Goal: Find specific page/section: Find specific page/section

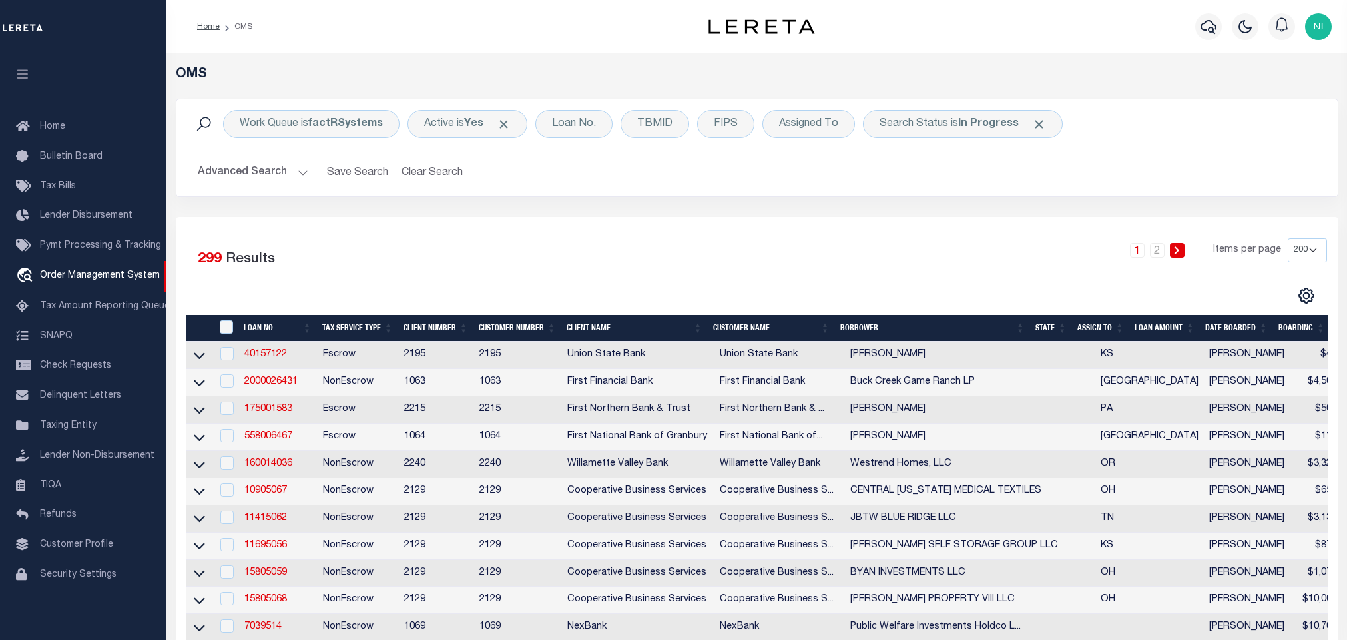
select select "200"
click at [897, 186] on h2 "Advanced Search Save Search Clear Search tblSearchTopScreen_dynamictable_____De…" at bounding box center [757, 173] width 1140 height 26
click at [981, 123] on b "In Progress" at bounding box center [988, 124] width 61 height 11
select select "IP"
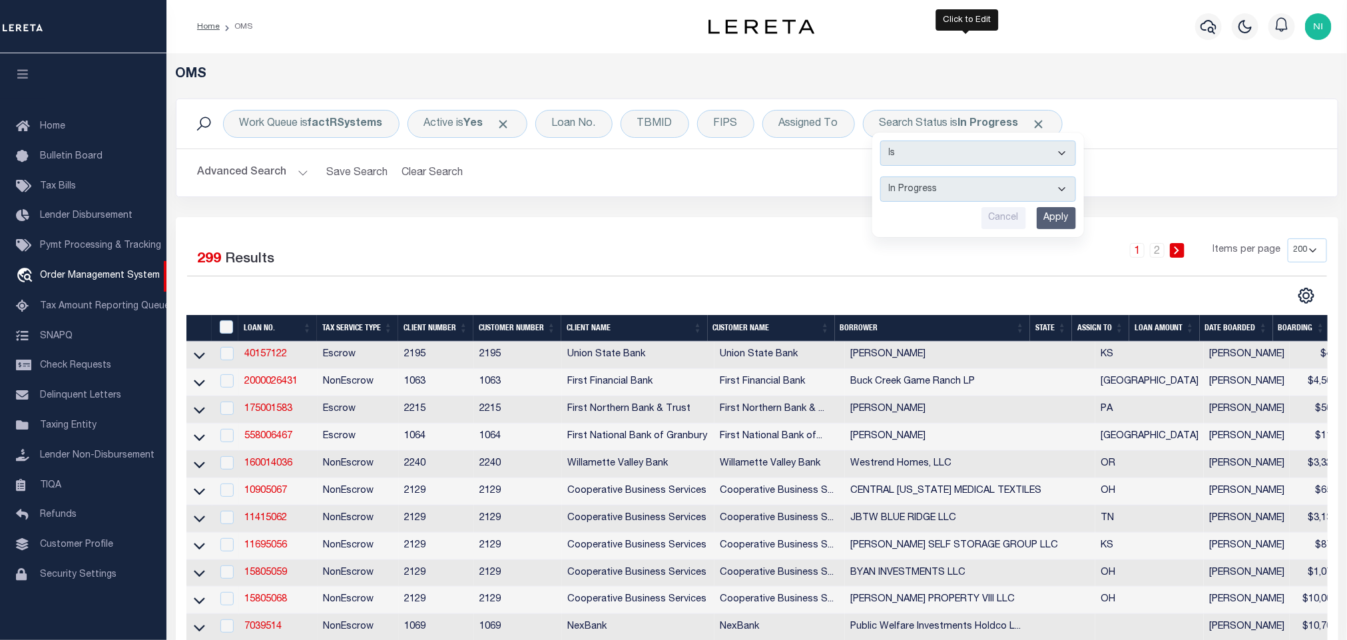
click at [1059, 216] on input "Apply" at bounding box center [1056, 218] width 39 height 22
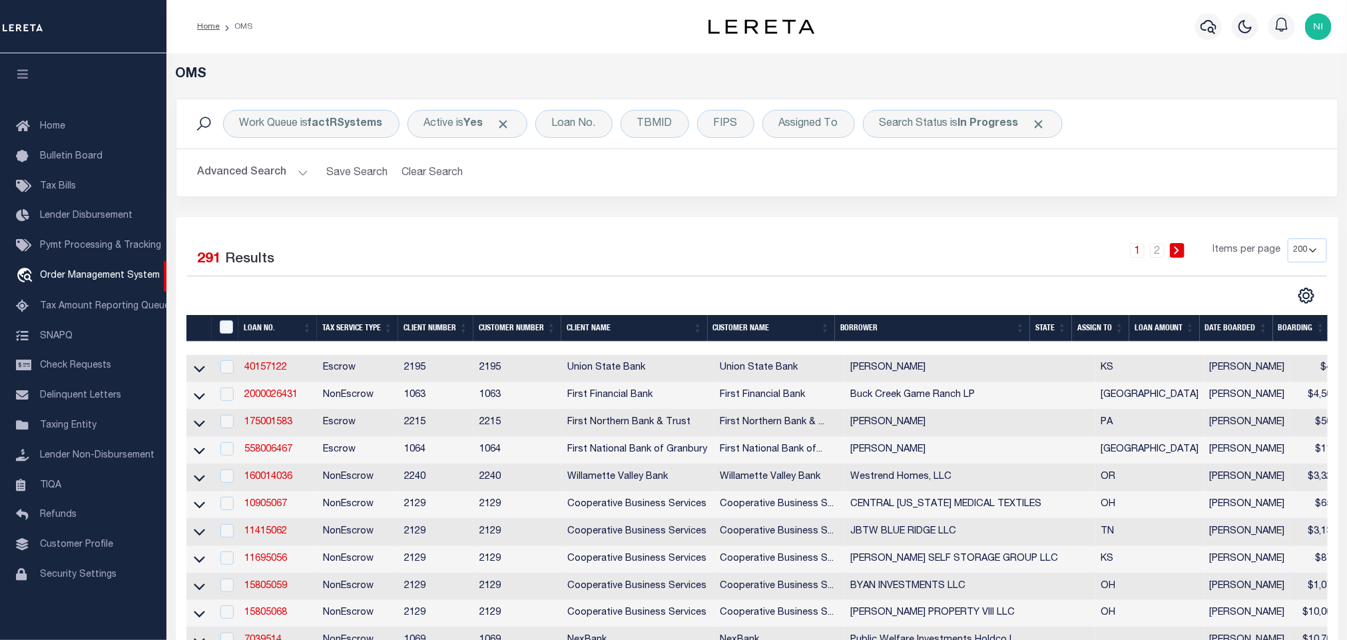
drag, startPoint x: 787, startPoint y: 212, endPoint x: 797, endPoint y: 202, distance: 13.7
click at [788, 212] on div "Work Queue is factRSystems Active is Yes Loan No. TBMID FIPS Assigned To Search…" at bounding box center [757, 158] width 1183 height 119
click at [952, 133] on div "Search Status is In Progress" at bounding box center [963, 124] width 200 height 28
select select "IP"
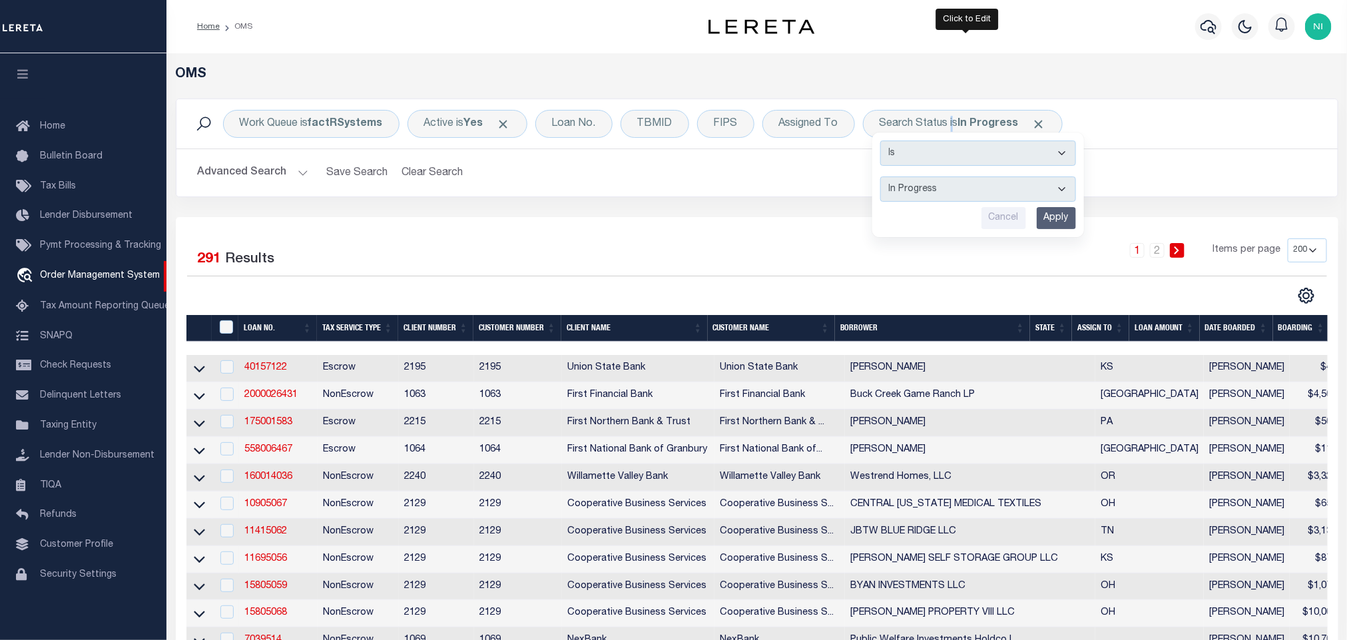
drag, startPoint x: 1049, startPoint y: 214, endPoint x: 862, endPoint y: 250, distance: 191.2
click at [1051, 214] on input "Apply" at bounding box center [1056, 218] width 39 height 22
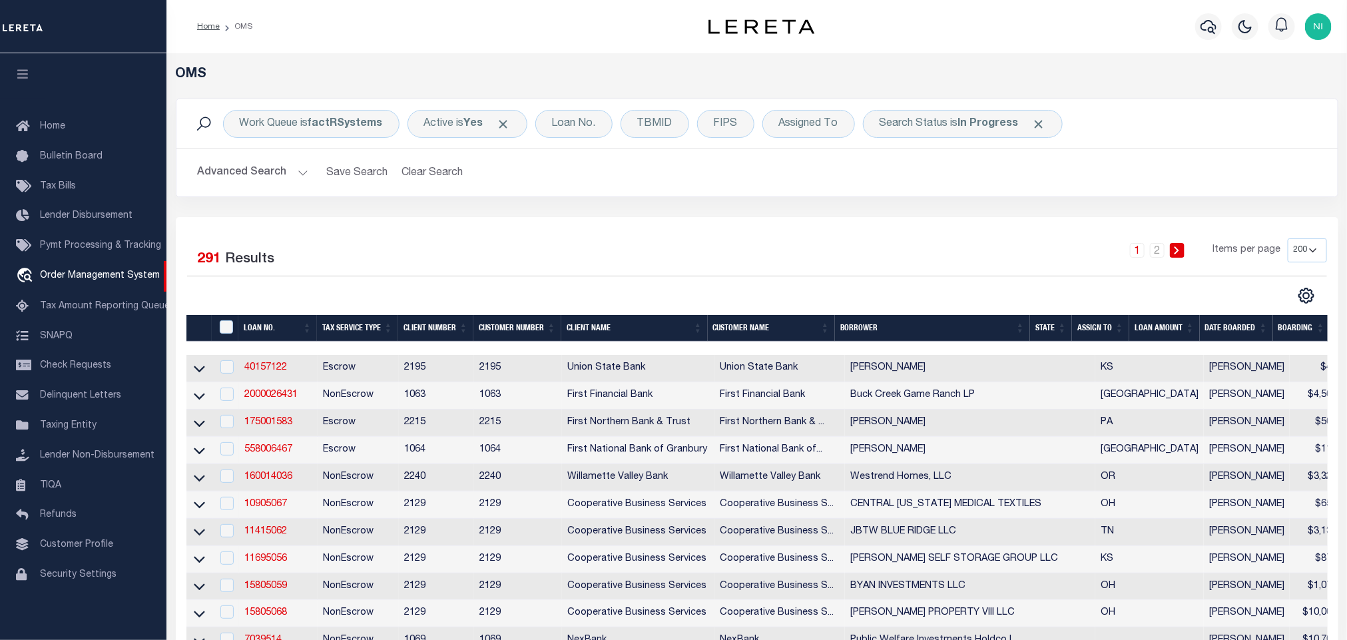
click at [848, 208] on div "Work Queue is factRSystems Active is Yes Loan No. TBMID FIPS Assigned To Search…" at bounding box center [757, 158] width 1183 height 119
click at [853, 200] on div "Work Queue is factRSystems Active is Yes Loan No. TBMID FIPS Assigned To Search…" at bounding box center [757, 158] width 1183 height 119
click at [655, 244] on div "1 2 Items per page 10 25 50 100 200" at bounding box center [902, 255] width 850 height 35
click at [1001, 124] on b "In Progress" at bounding box center [988, 124] width 61 height 11
select select "IP"
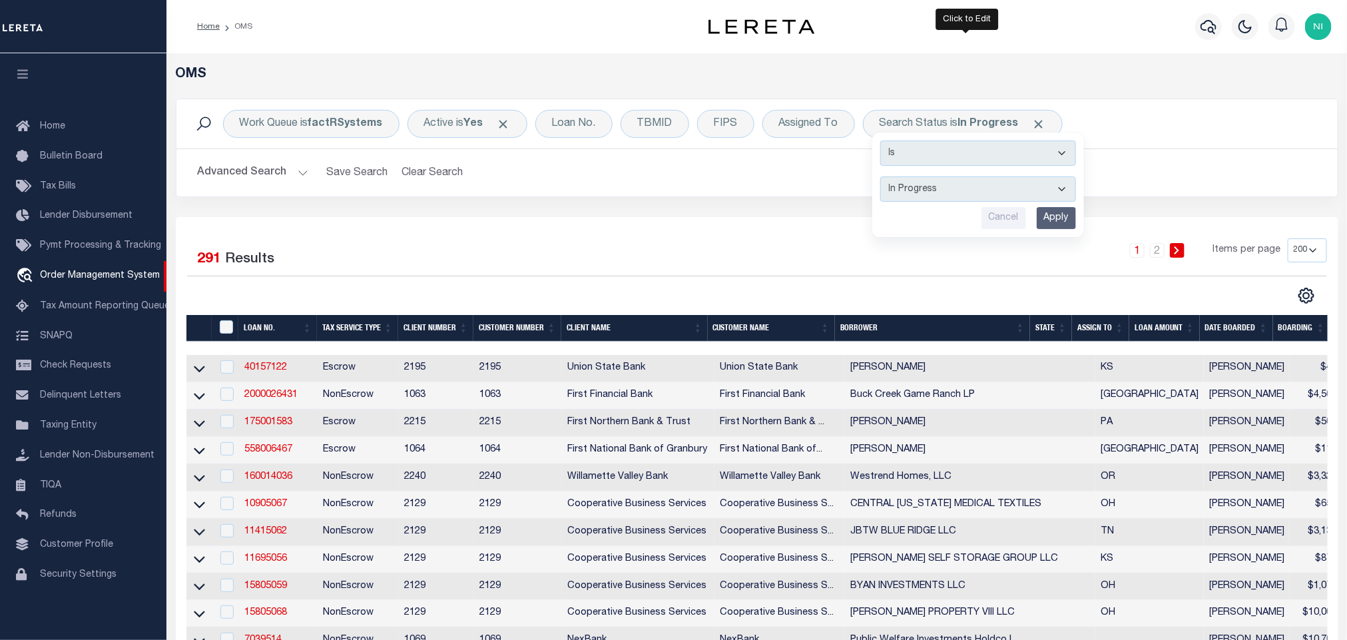
click at [1053, 220] on input "Apply" at bounding box center [1056, 218] width 39 height 22
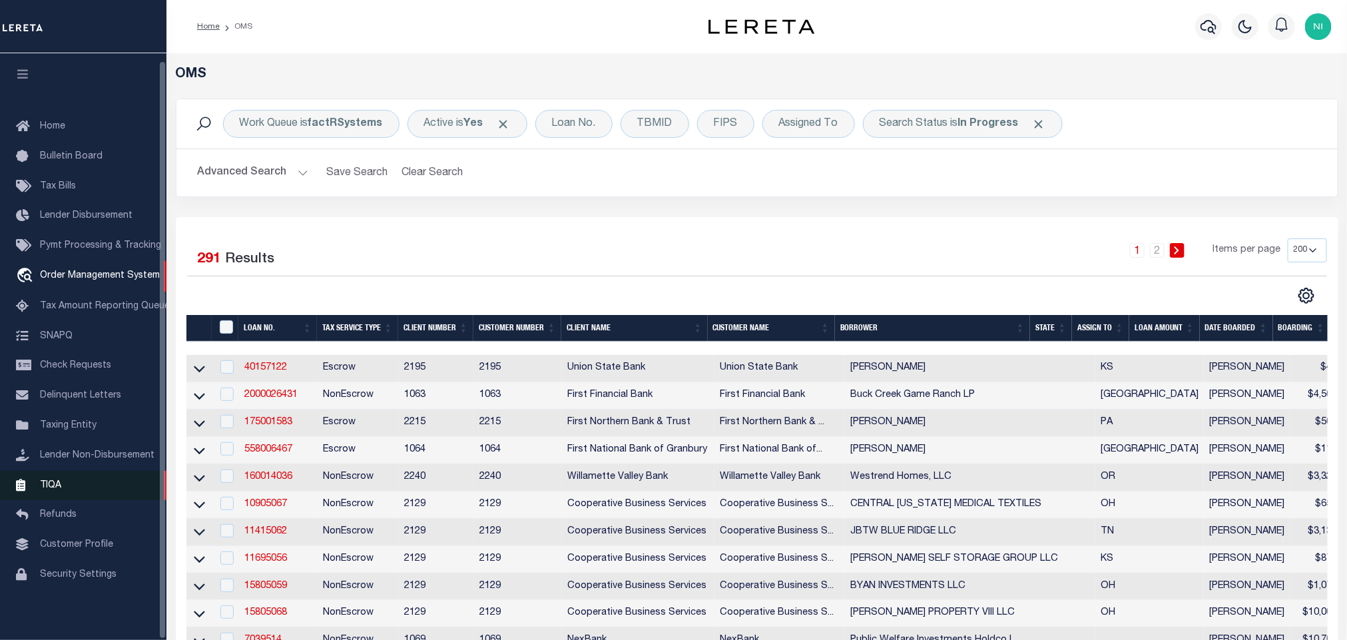
click at [40, 480] on span "TIQA" at bounding box center [50, 484] width 21 height 9
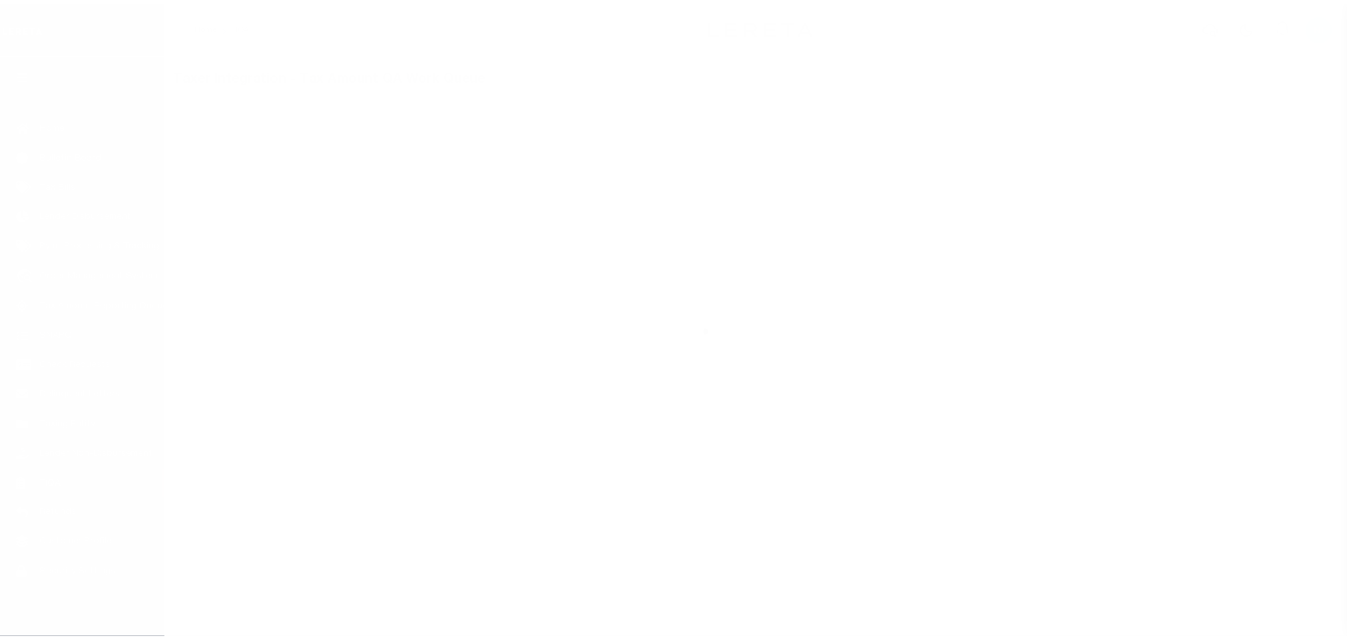
scroll to position [8, 0]
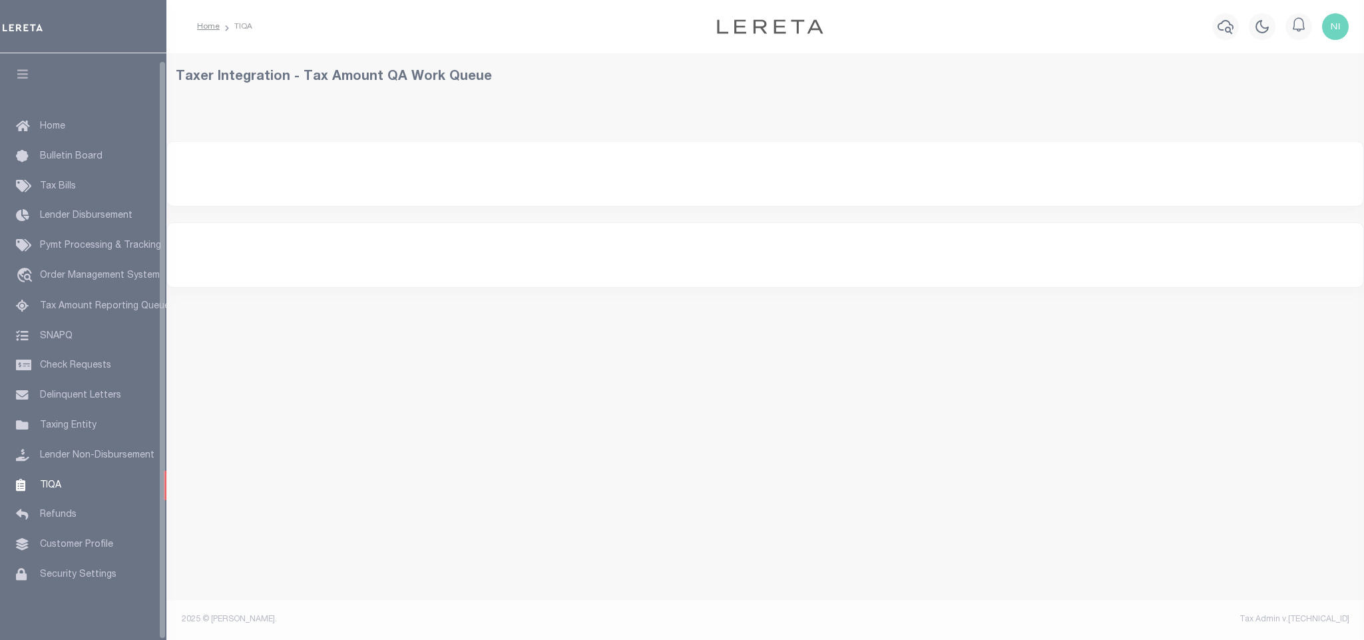
select select "200"
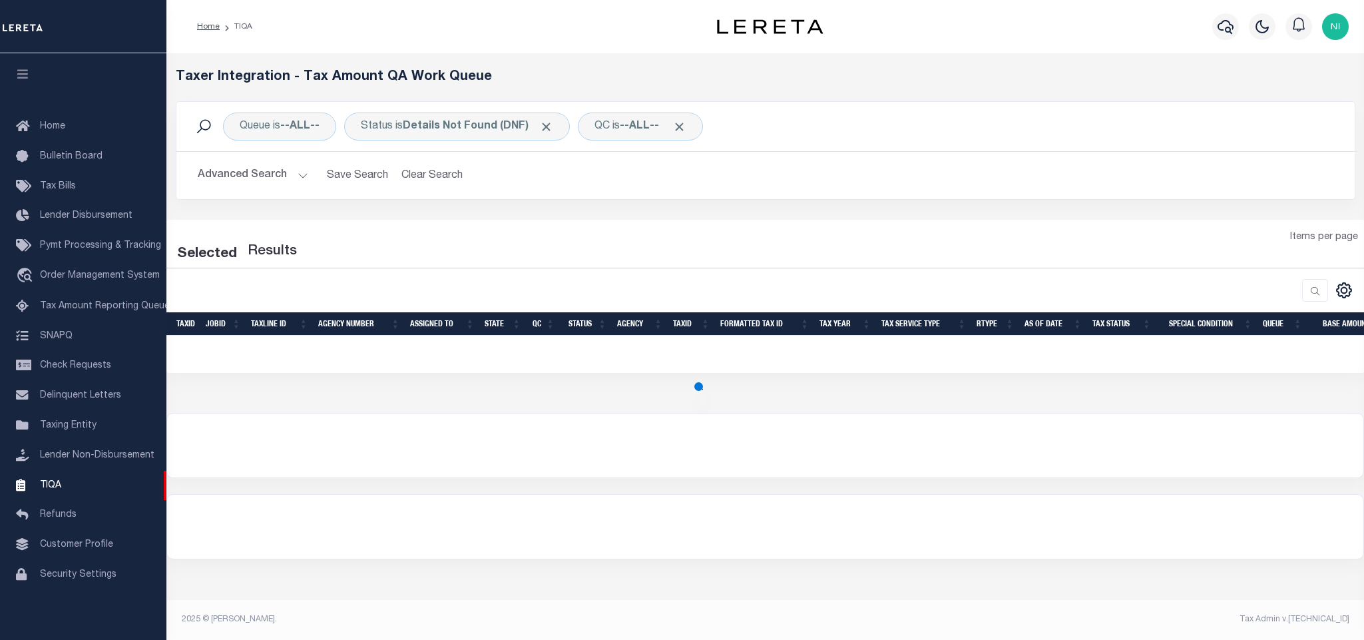
select select "200"
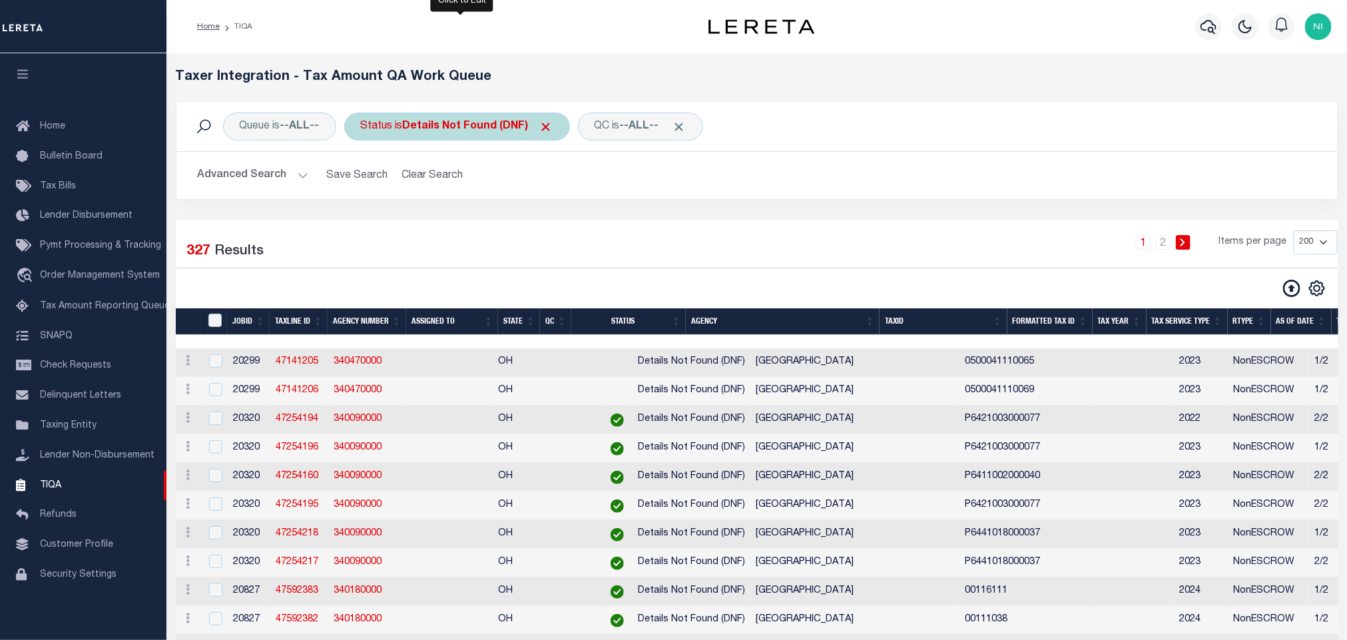
click at [513, 116] on div "Status is Details Not Found (DNF)" at bounding box center [457, 127] width 226 height 28
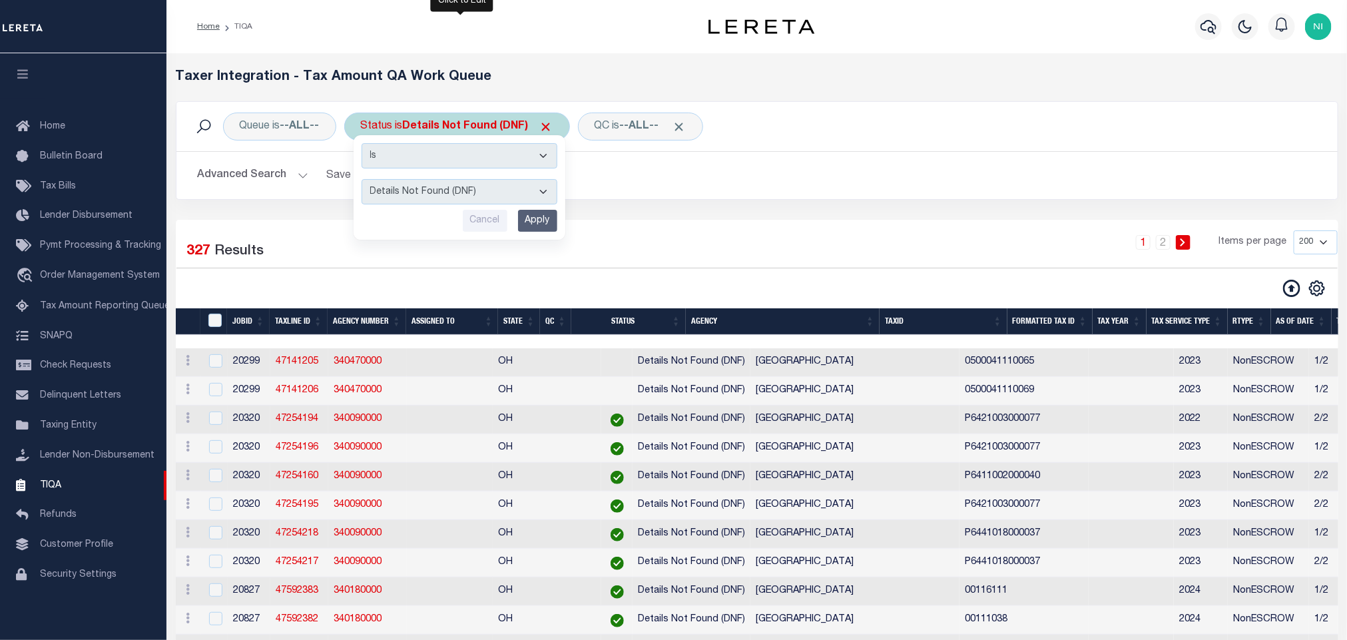
drag, startPoint x: 513, startPoint y: 116, endPoint x: 510, endPoint y: 190, distance: 74.7
click at [512, 190] on select "AI - Bot Exception (ERR) AI - Bot Running (PLA) AI - Failed QA (FQA) AI - Prep …" at bounding box center [460, 191] width 196 height 25
select select "TNF"
click at [365, 180] on select "AI - Bot Exception (ERR) AI - Bot Running (PLA) AI - Failed QA (FQA) AI - Prep …" at bounding box center [460, 191] width 196 height 25
click at [553, 224] on input "Apply" at bounding box center [537, 221] width 39 height 22
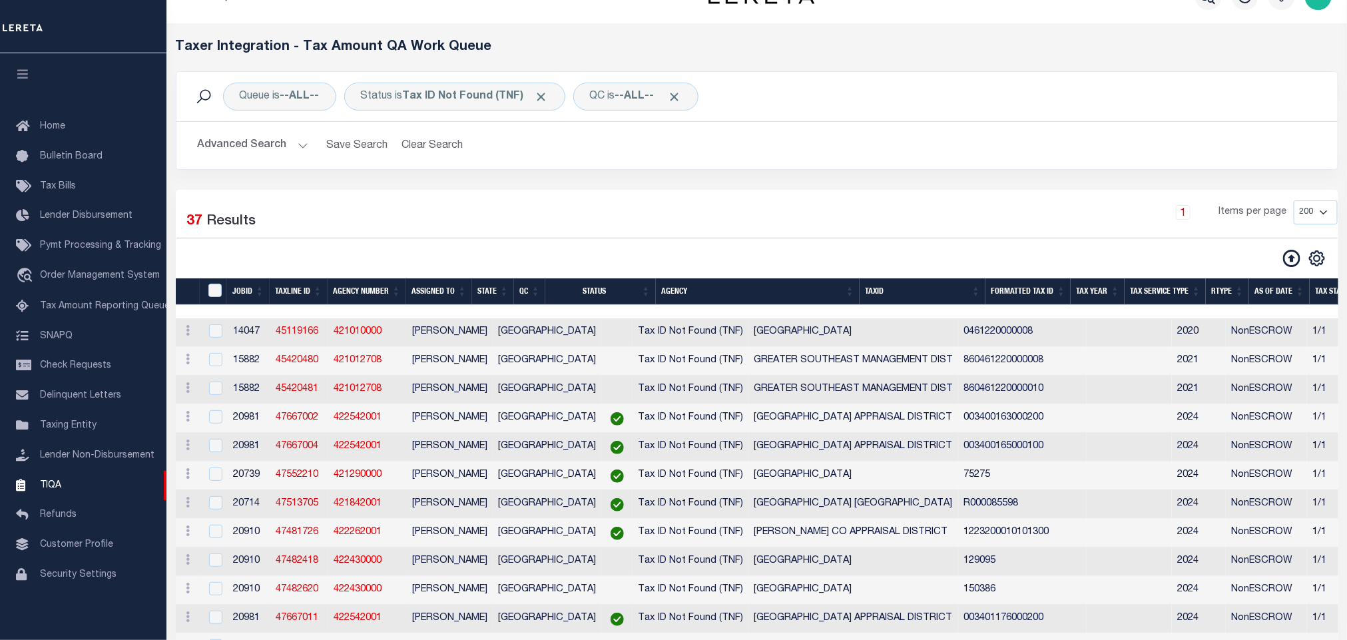
scroll to position [0, 0]
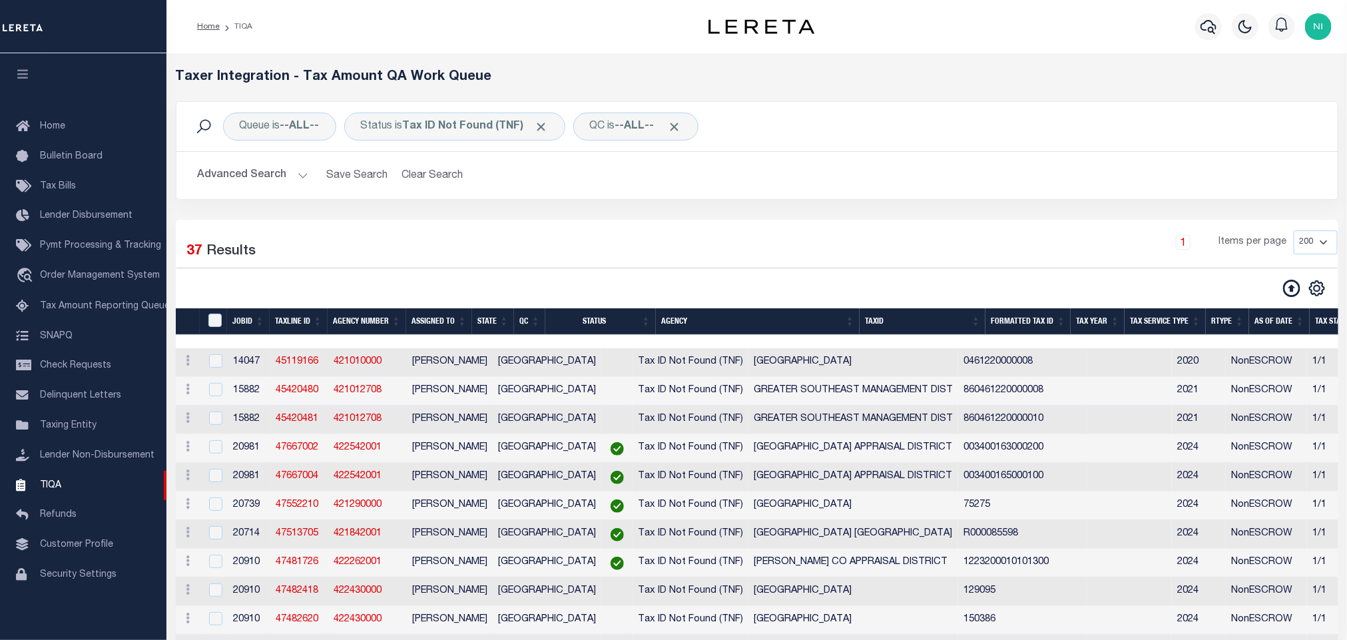
click at [817, 272] on div "Selected 37 Results 1 Items per page 10 25 50 100 200 500 1000 2000" at bounding box center [757, 263] width 1183 height 67
click at [820, 232] on div "1 Items per page 10 25 50 100 200 500 1000 2000" at bounding box center [904, 247] width 866 height 35
click at [695, 188] on h2 "Advanced Search Save Search Clear Search TIQATaxLineSearchTable_dynamictable___…" at bounding box center [757, 175] width 1140 height 26
click at [522, 212] on div "Queue is --ALL-- Status is Tax ID Not Found (TNF) QC is --ALL-- Search Advanced…" at bounding box center [757, 160] width 1183 height 119
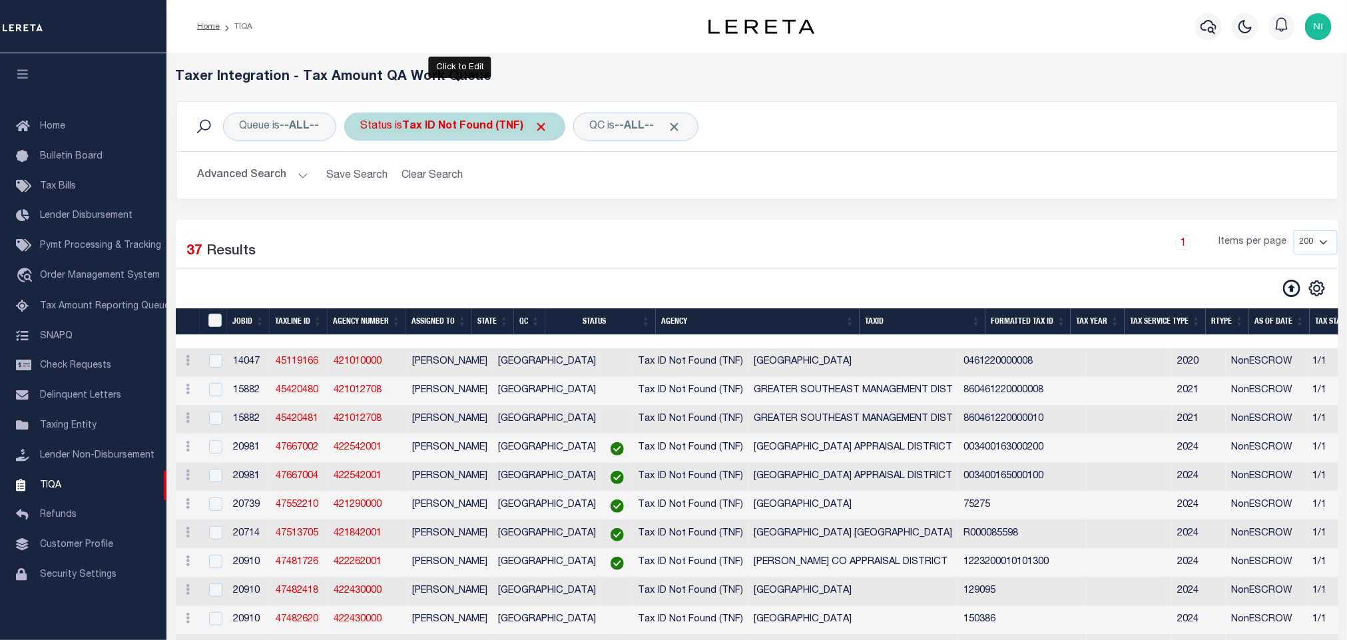
click at [500, 128] on b "Tax ID Not Found (TNF)" at bounding box center [476, 126] width 146 height 11
select select "TNF"
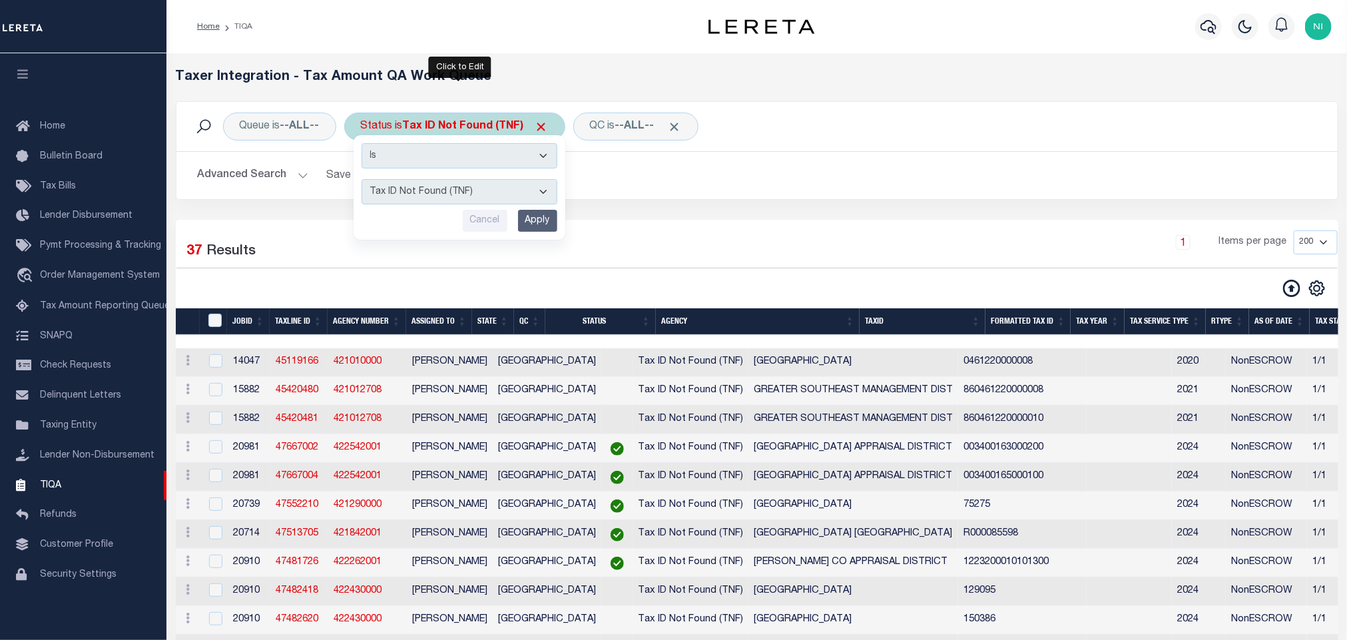
click at [539, 222] on input "Apply" at bounding box center [537, 221] width 39 height 22
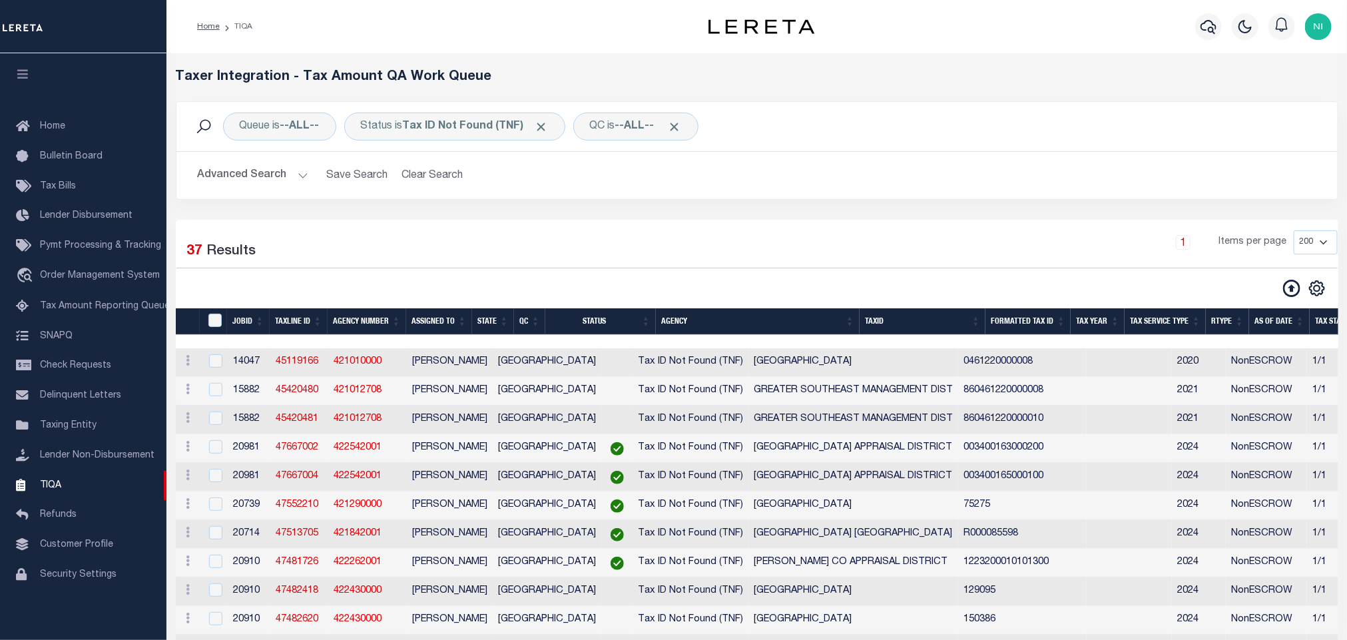
click at [705, 282] on div at bounding box center [466, 288] width 581 height 19
click at [718, 260] on div "1 Items per page 10 25 50 100 200 500 1000 2000" at bounding box center [904, 247] width 866 height 35
click at [805, 208] on div "Queue is --ALL-- Status is Tax ID Not Found (TNF) QC is --ALL-- Search Advanced…" at bounding box center [757, 160] width 1183 height 119
click at [738, 238] on div "1 Items per page 10 25 50 100 200 500 1000 2000" at bounding box center [904, 247] width 866 height 35
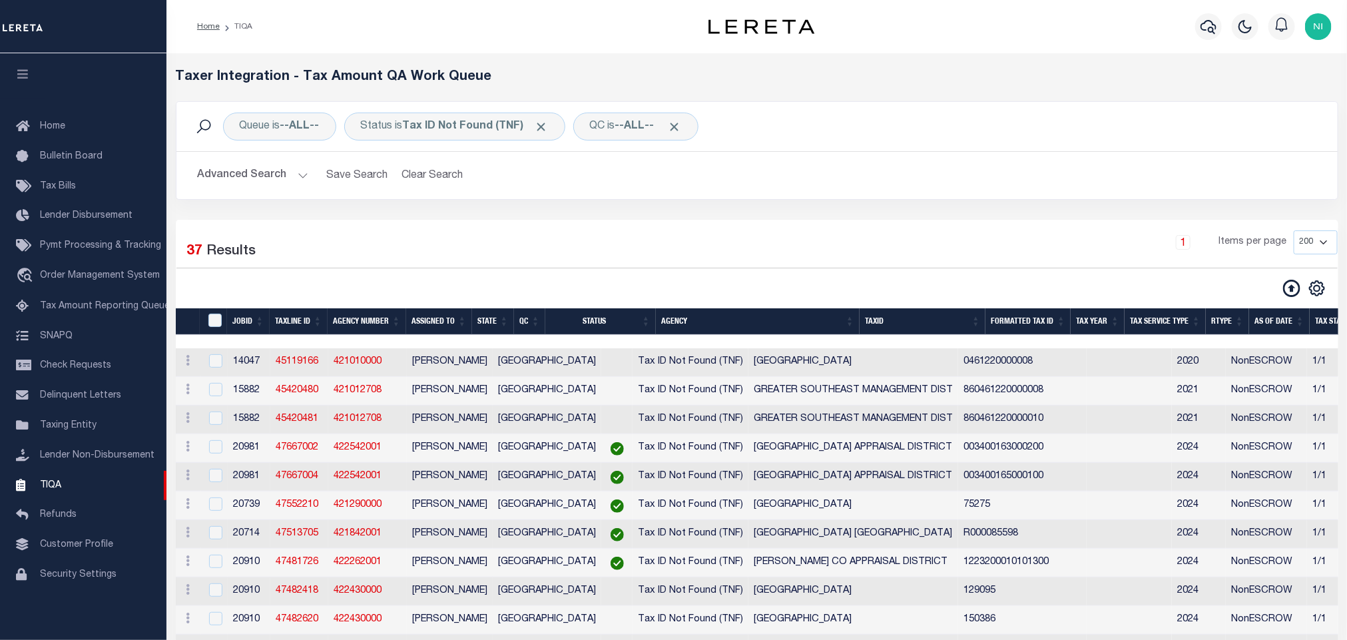
click at [890, 232] on div "1 Items per page 10 25 50 100 200 500 1000 2000" at bounding box center [904, 247] width 866 height 35
click at [519, 244] on div "1 Items per page 10 25 50 100 200 500 1000 2000" at bounding box center [904, 247] width 866 height 35
click at [1053, 158] on div "Advanced Search Save Search Clear Search TIQATaxLineSearchTable_dynamictable___…" at bounding box center [756, 175] width 1161 height 47
